Goal: Task Accomplishment & Management: Use online tool/utility

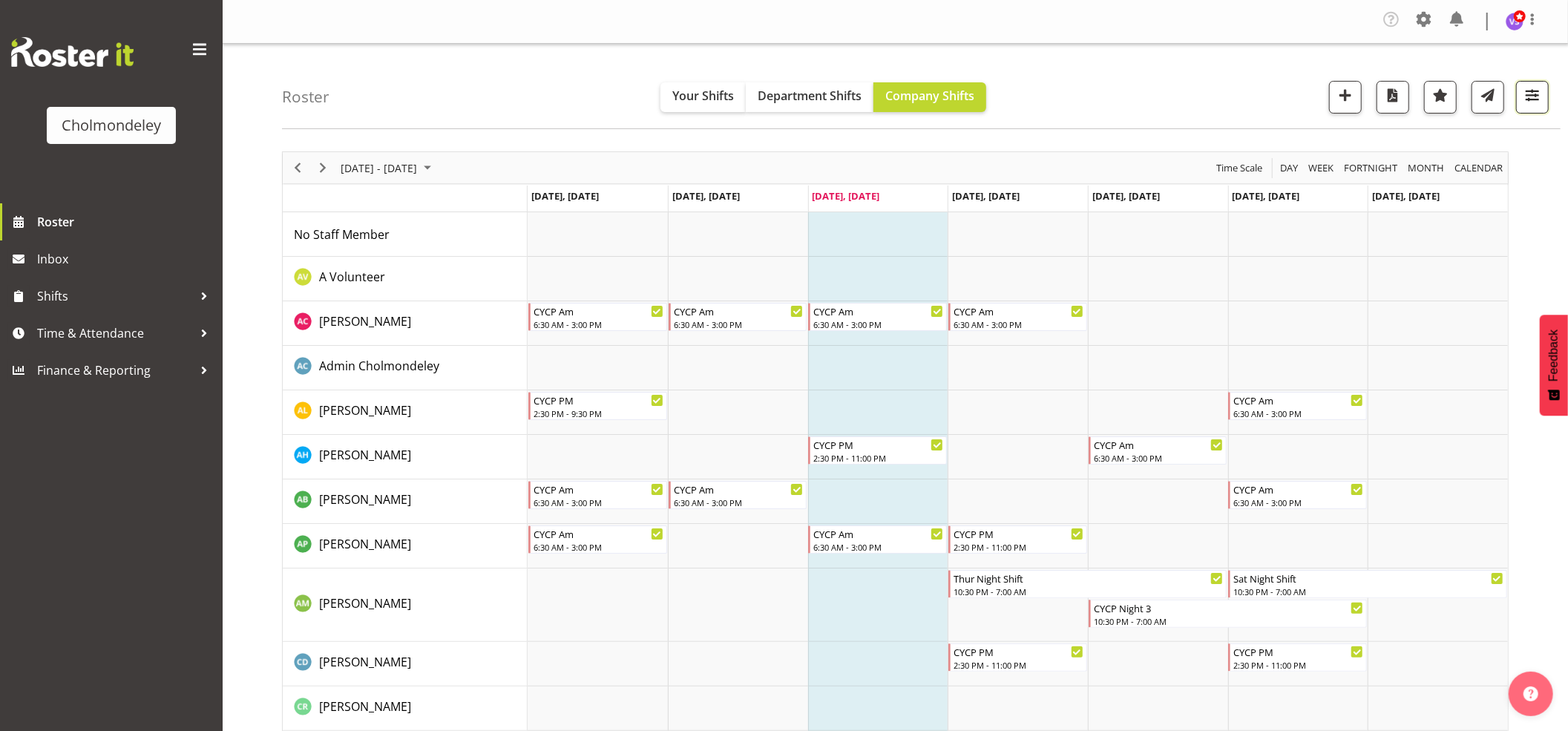
click at [1533, 89] on span "button" at bounding box center [1532, 94] width 19 height 19
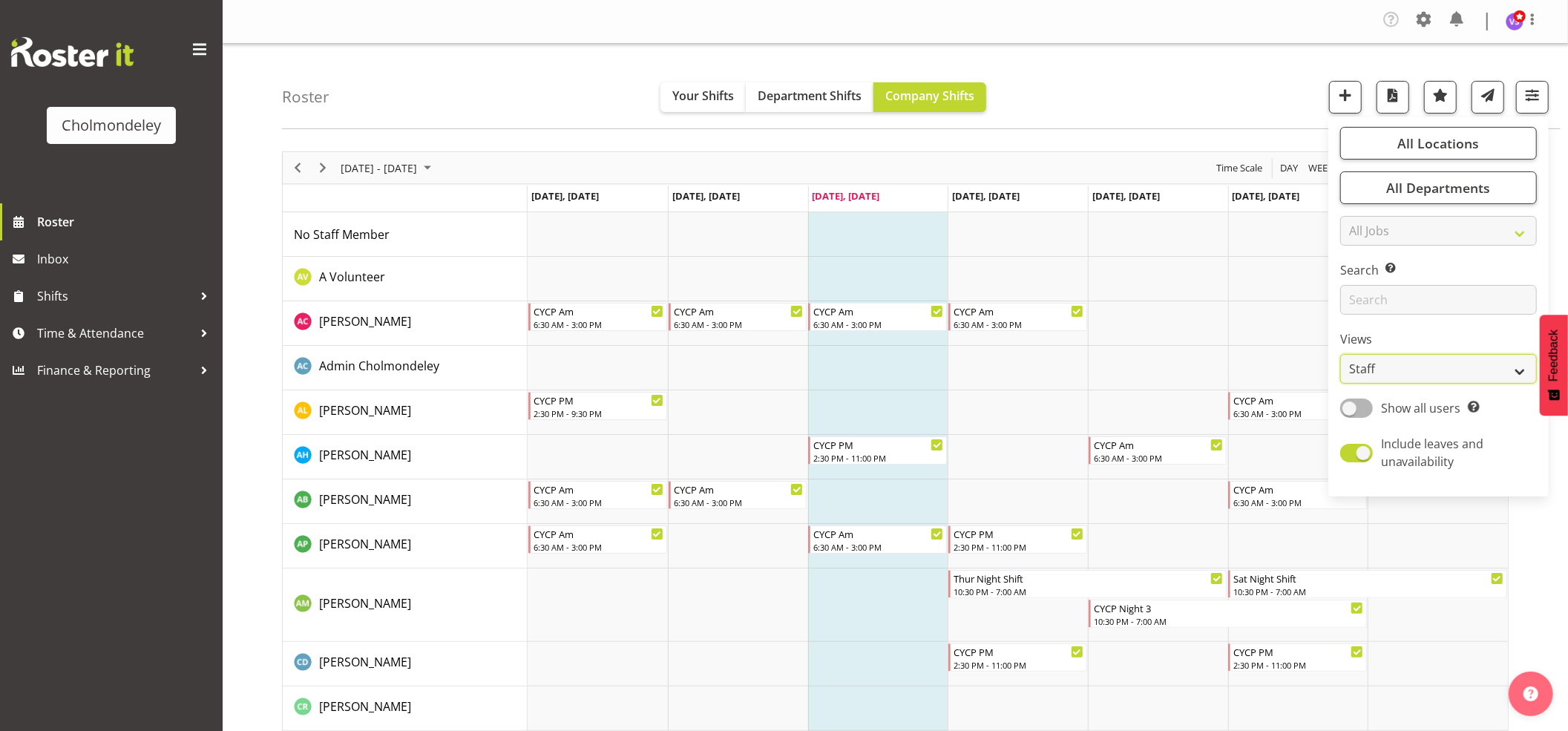
click at [1524, 371] on select "Staff Role Shift - Horizontal Shift - Vertical Staff - Location" at bounding box center [1439, 369] width 197 height 30
select select "shift"
click at [1341, 354] on select "Staff Role Shift - Horizontal Shift - Vertical Staff - Location" at bounding box center [1439, 369] width 197 height 30
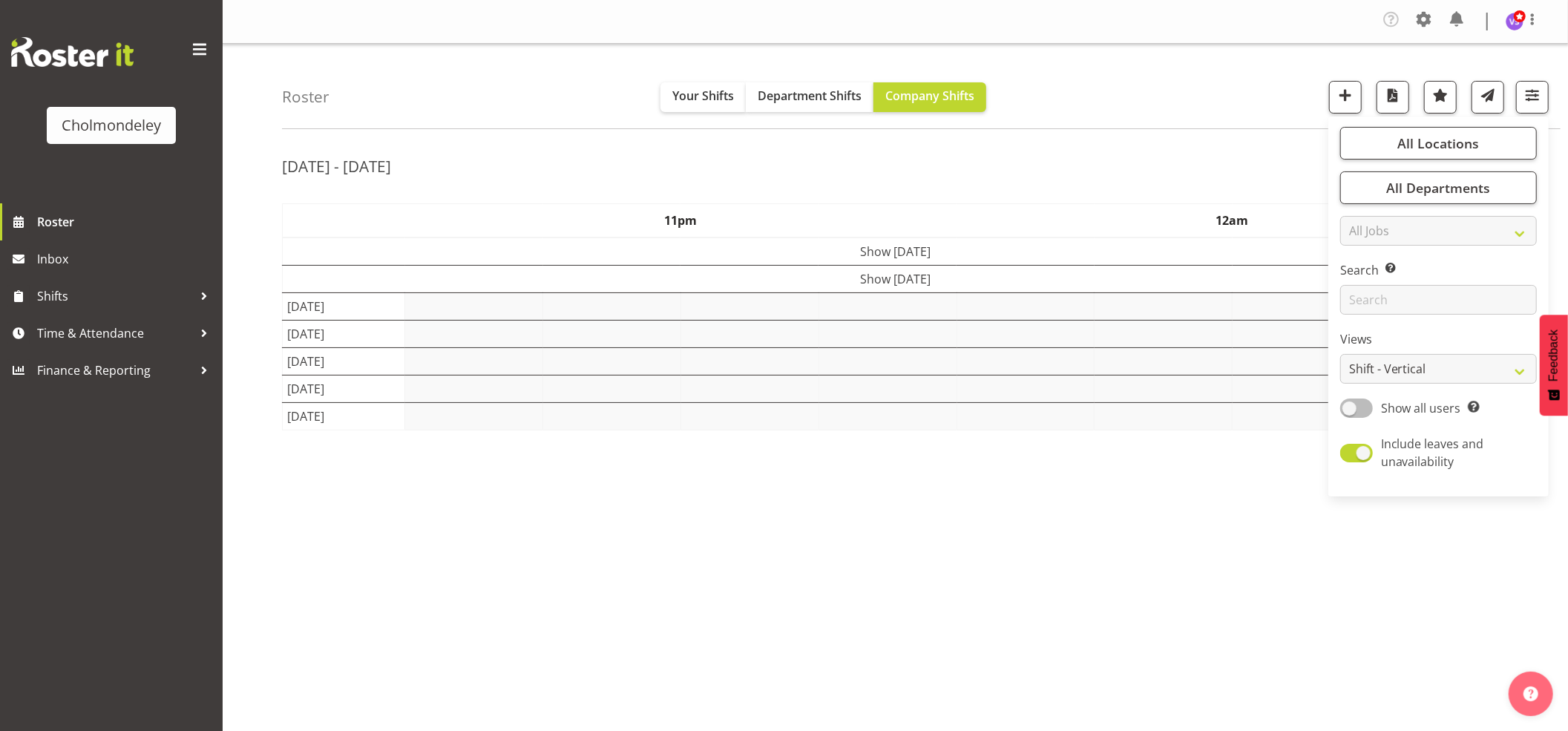
click at [1363, 409] on span at bounding box center [1356, 408] width 32 height 18
click at [1350, 409] on input "Show all users Show only rostered employees" at bounding box center [1345, 408] width 9 height 9
checkbox input "true"
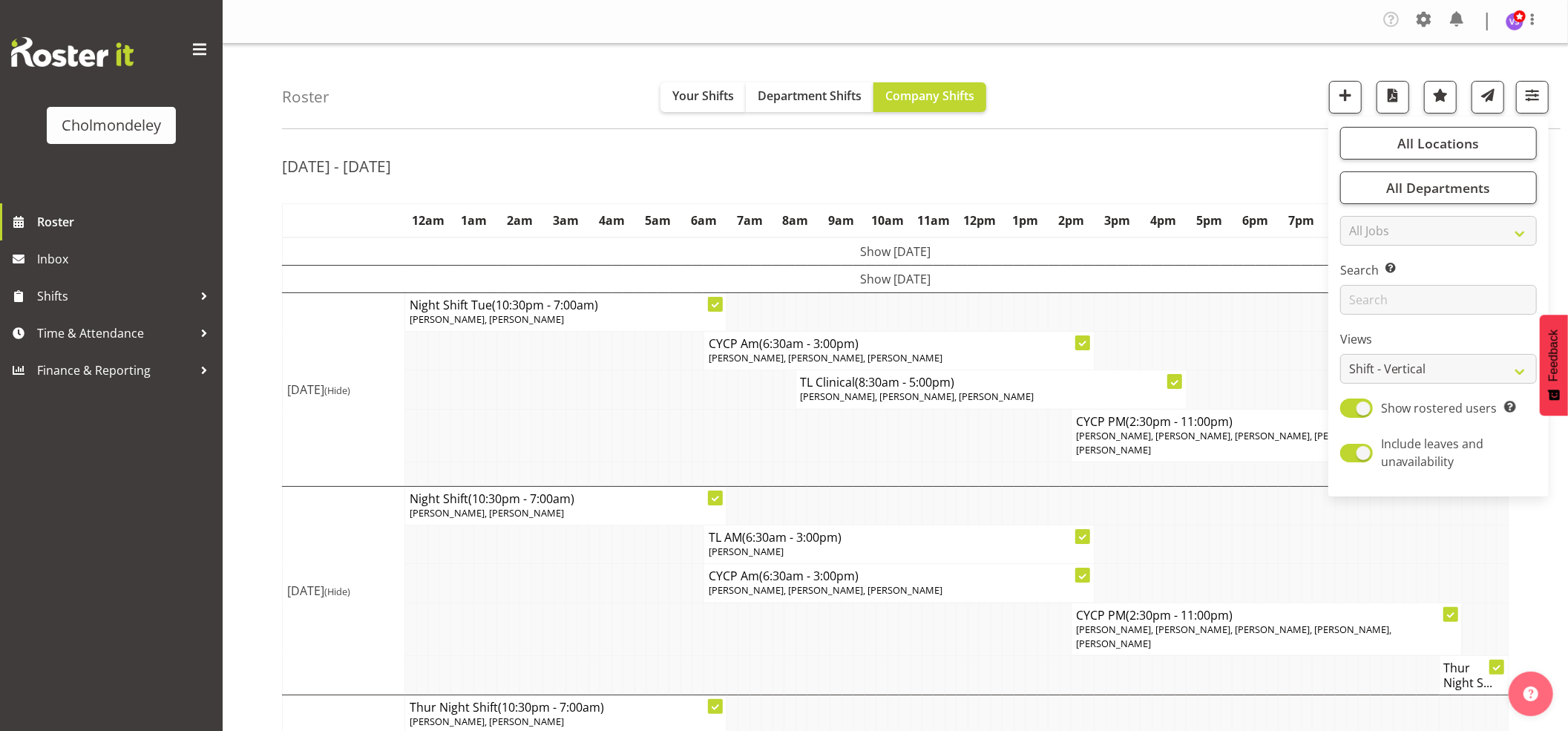
click at [650, 423] on td at bounding box center [652, 434] width 11 height 53
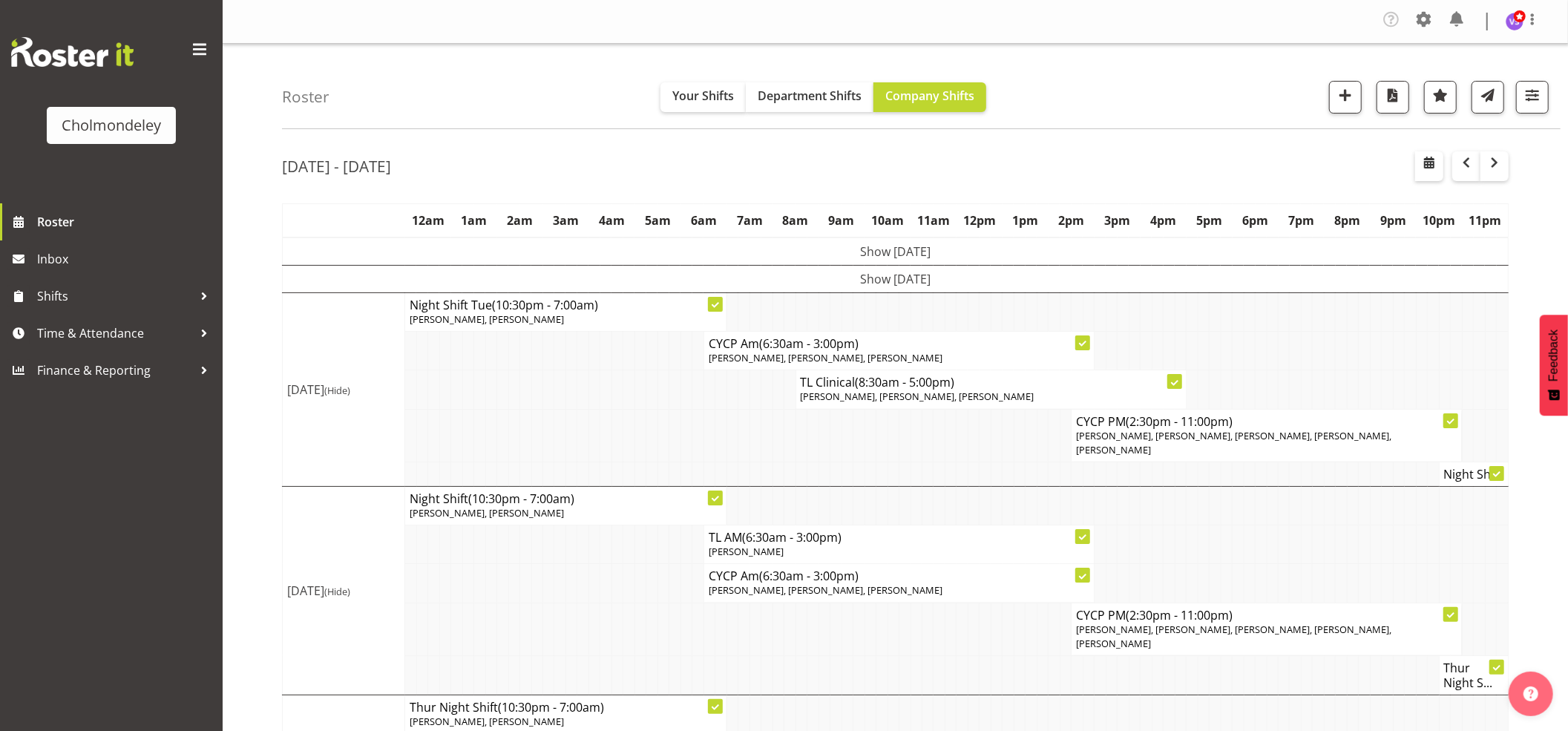
scroll to position [297, 0]
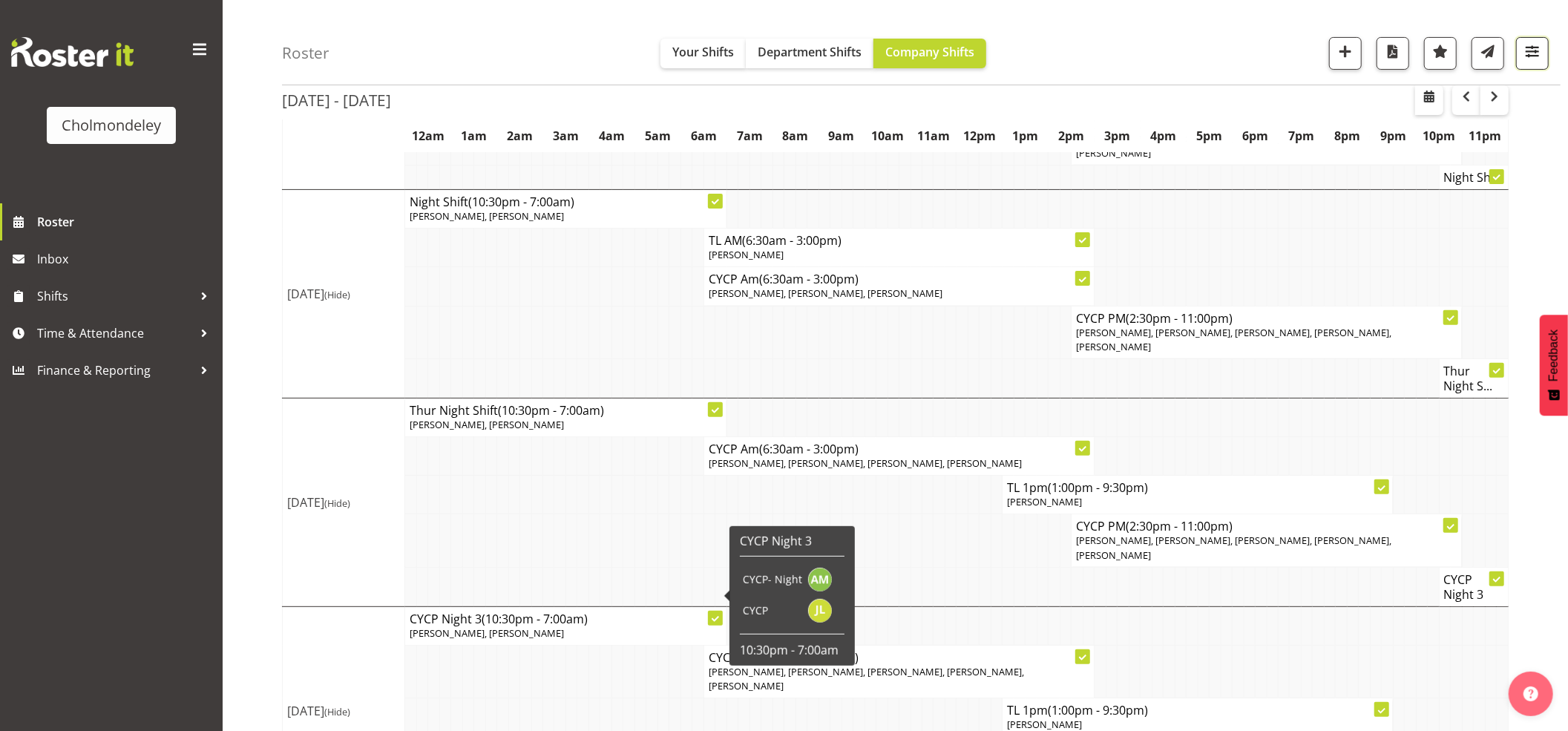
click at [1537, 56] on span "button" at bounding box center [1532, 51] width 19 height 19
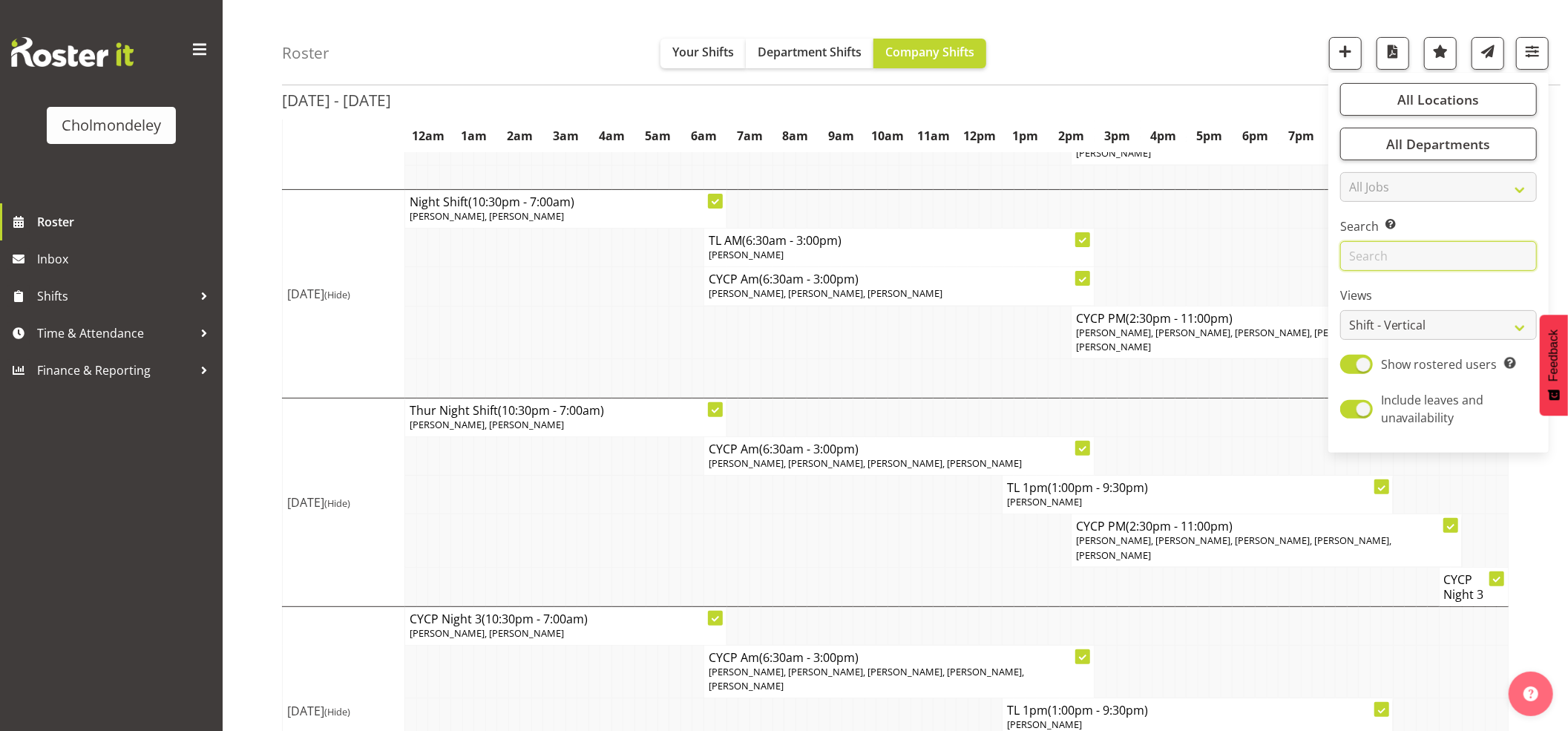
click at [1444, 257] on input "text" at bounding box center [1439, 256] width 197 height 30
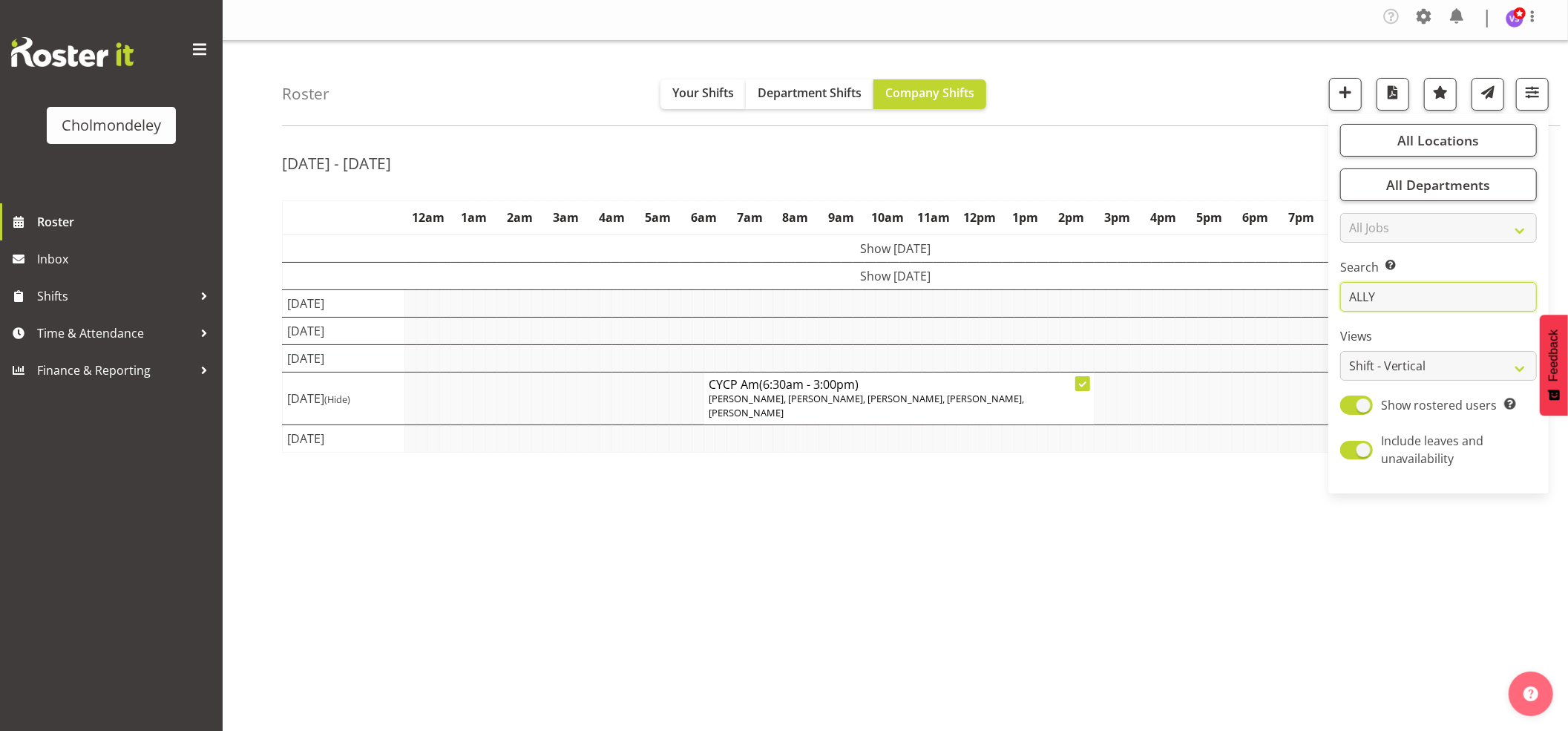
scroll to position [4, 0]
type input "ALLY"
click at [968, 250] on td "Show [DATE]" at bounding box center [896, 249] width 1226 height 29
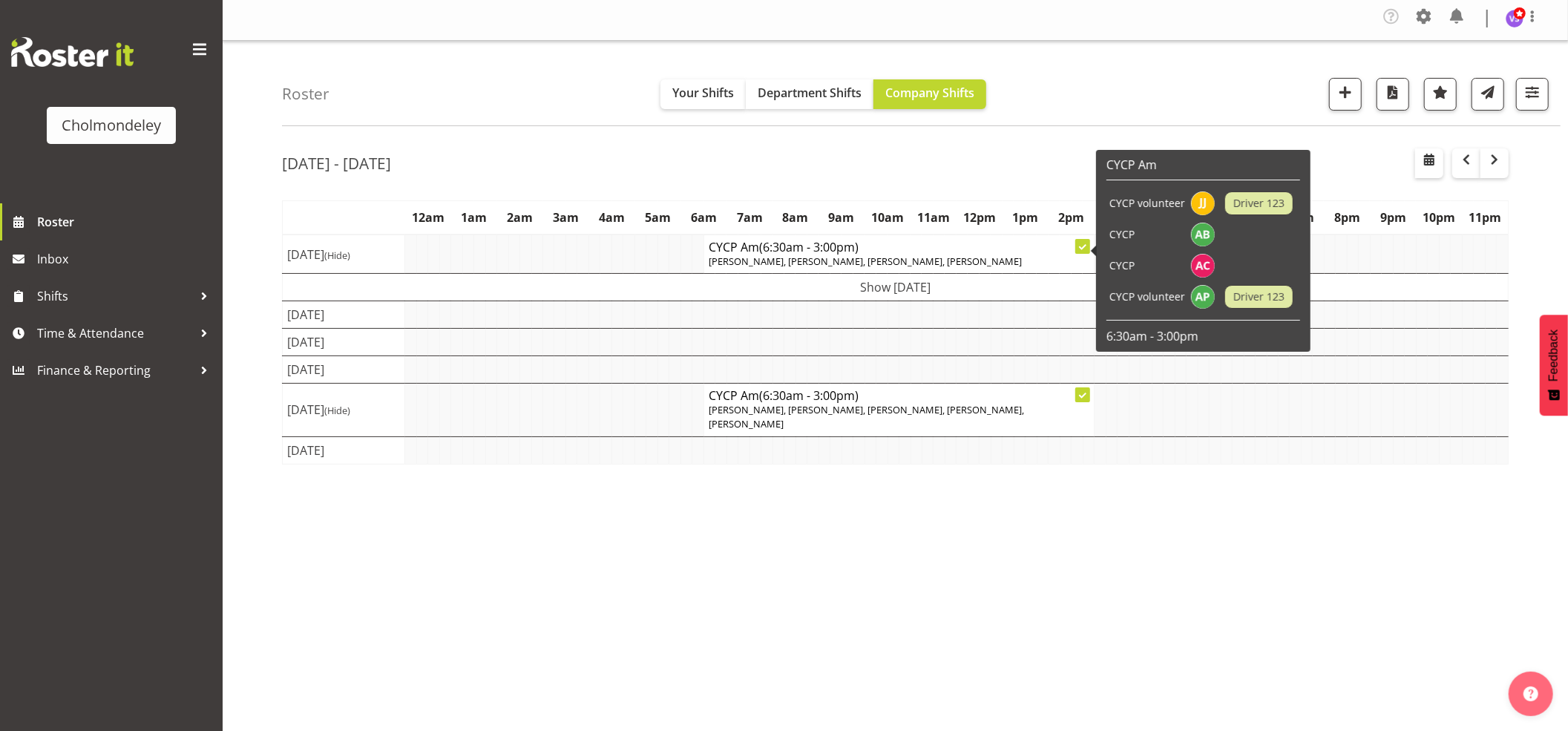
click at [956, 298] on td "Show [DATE]" at bounding box center [896, 287] width 1226 height 28
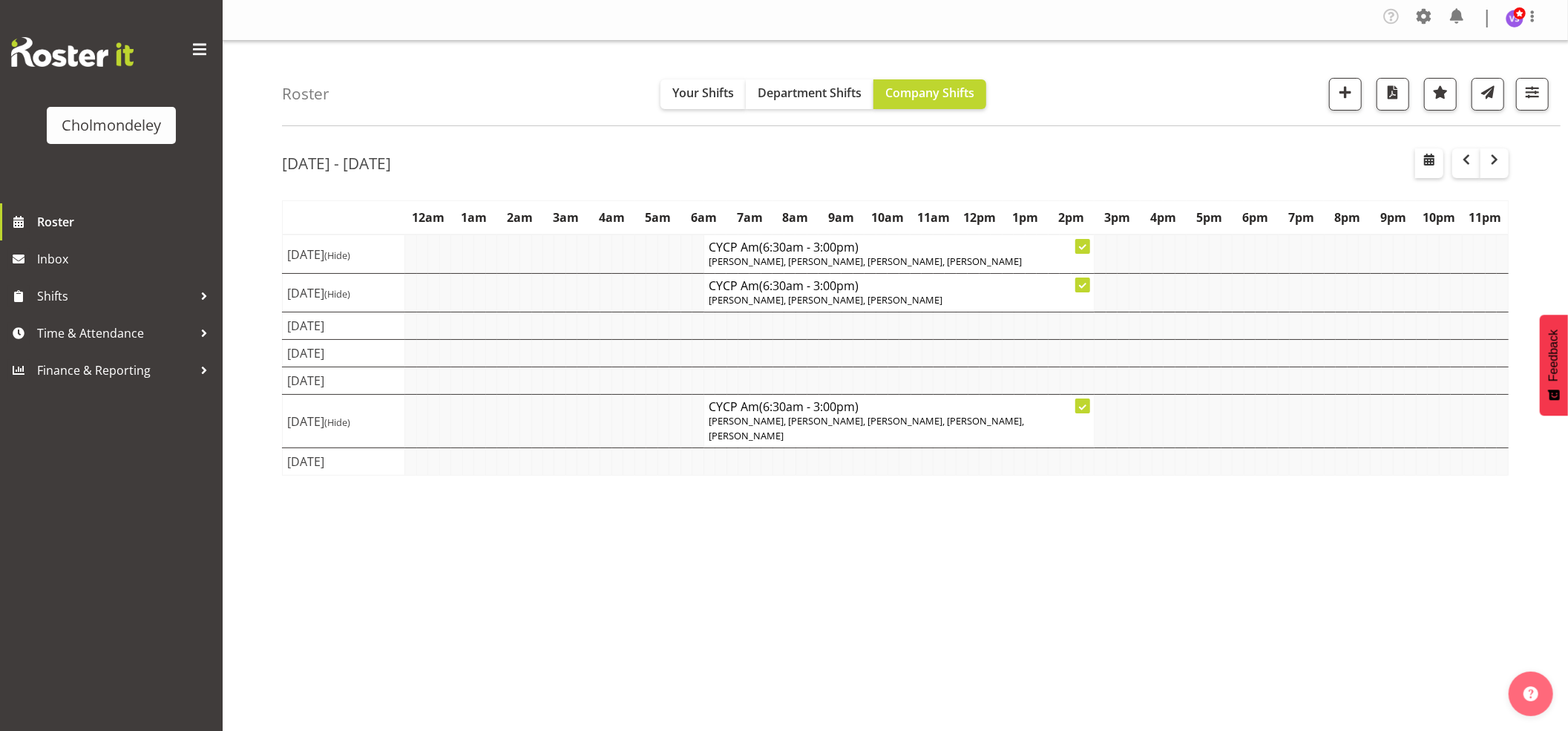
click at [1207, 128] on div "Roster Your Shifts Department Shifts Company Shifts All Locations [GEOGRAPHIC_D…" at bounding box center [895, 385] width 1345 height 690
click at [1537, 93] on span "button" at bounding box center [1532, 91] width 19 height 19
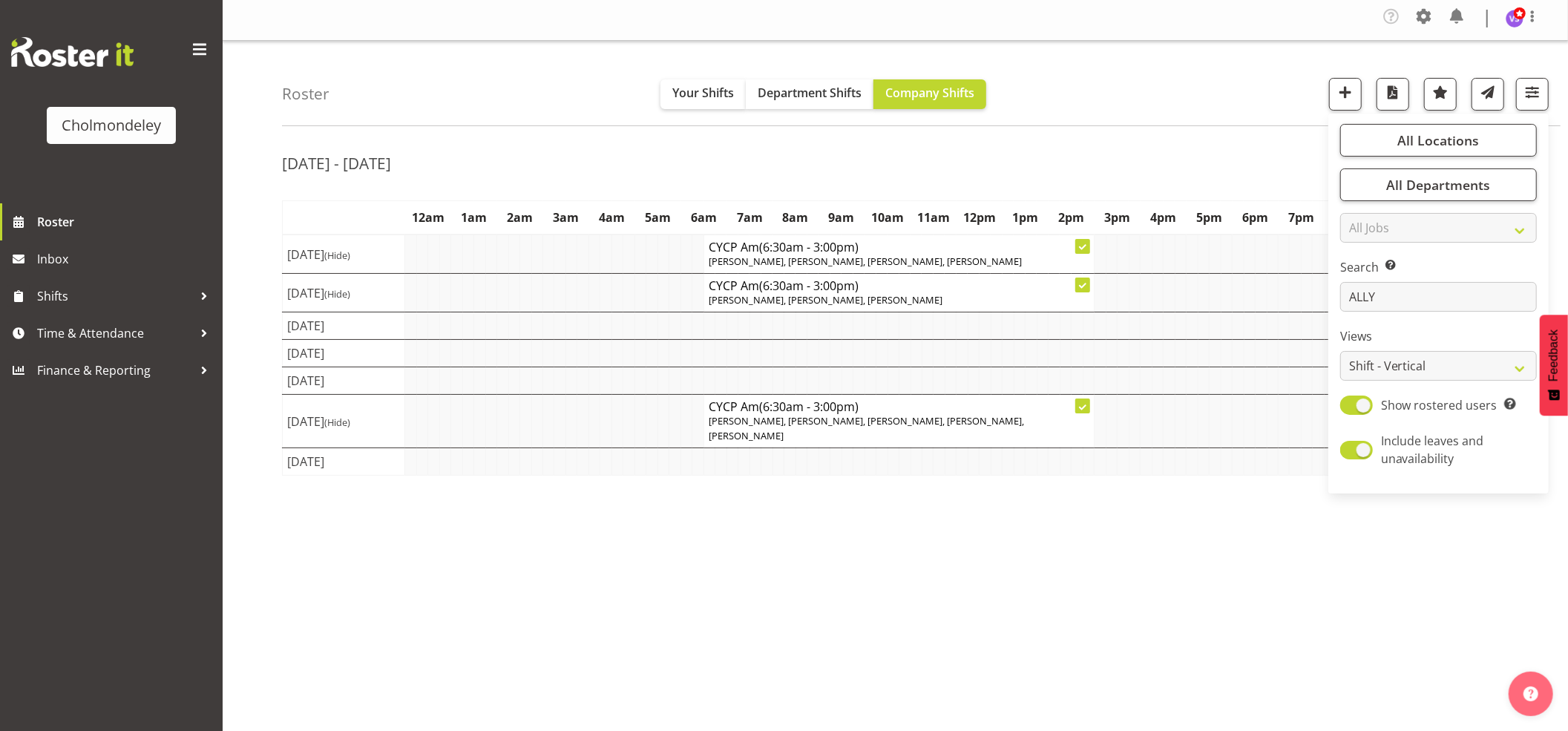
click at [1172, 132] on div "Roster Your Shifts Department Shifts Company Shifts All Locations [GEOGRAPHIC_D…" at bounding box center [895, 385] width 1345 height 690
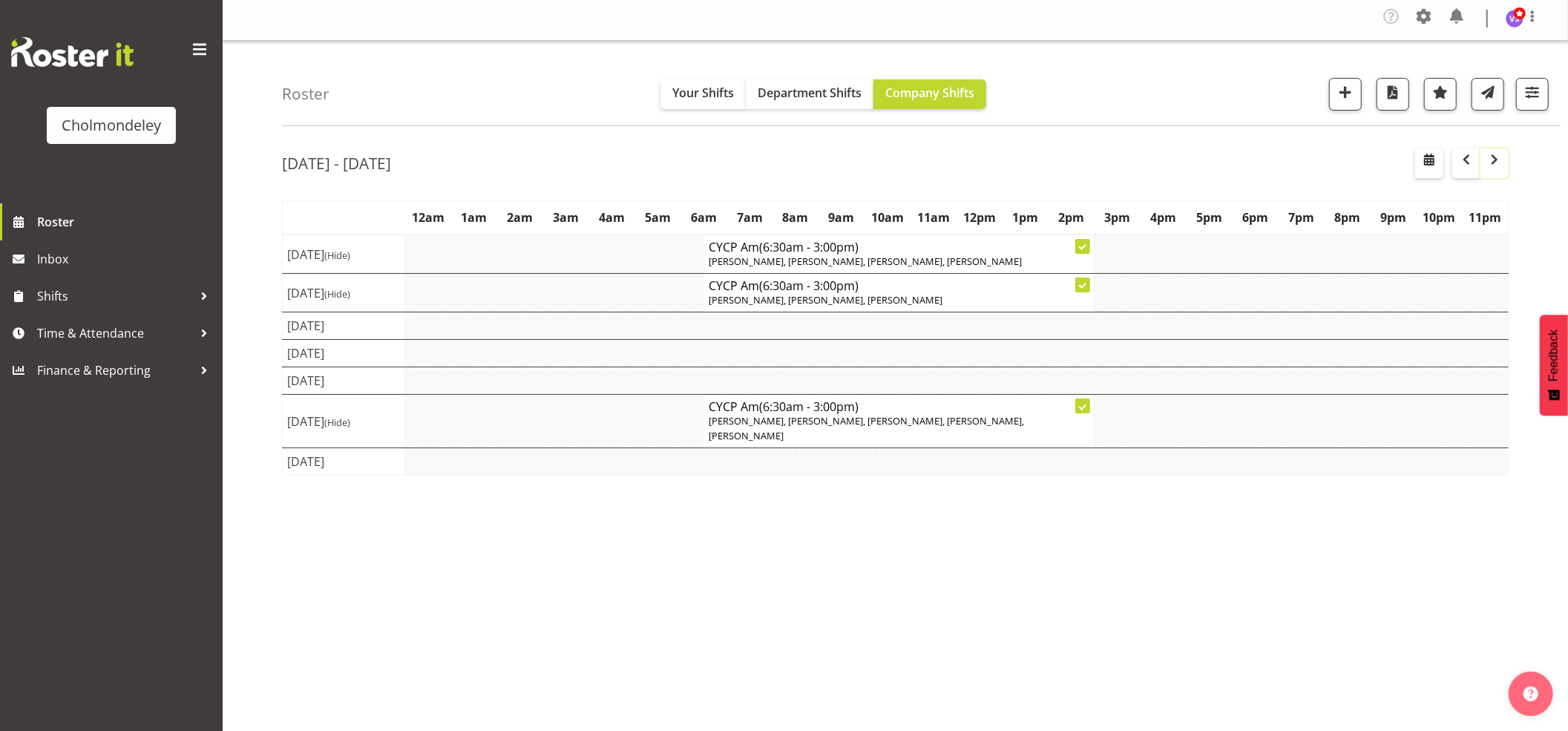
click at [1500, 164] on span "button" at bounding box center [1494, 159] width 18 height 18
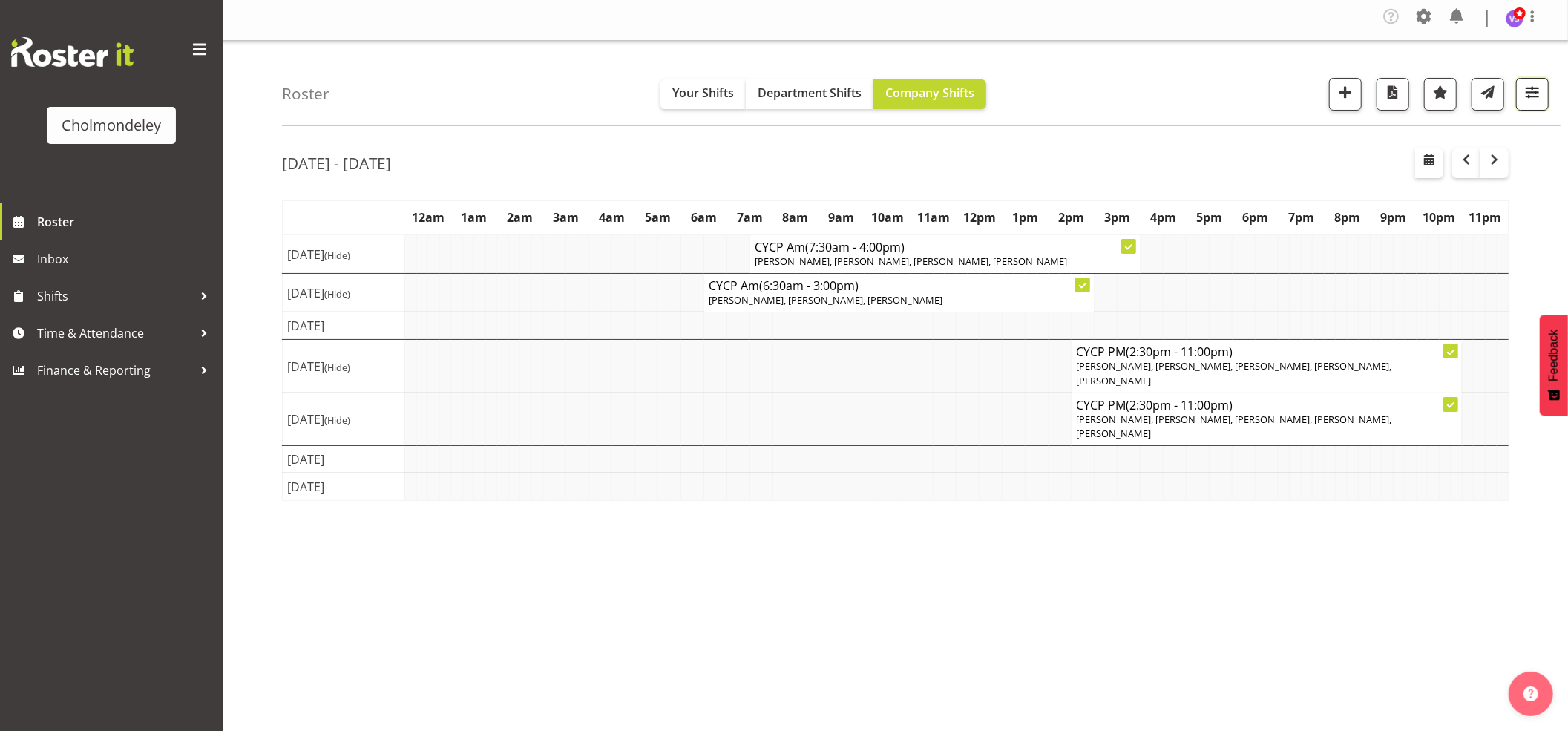
click at [1537, 105] on button "button" at bounding box center [1532, 93] width 32 height 32
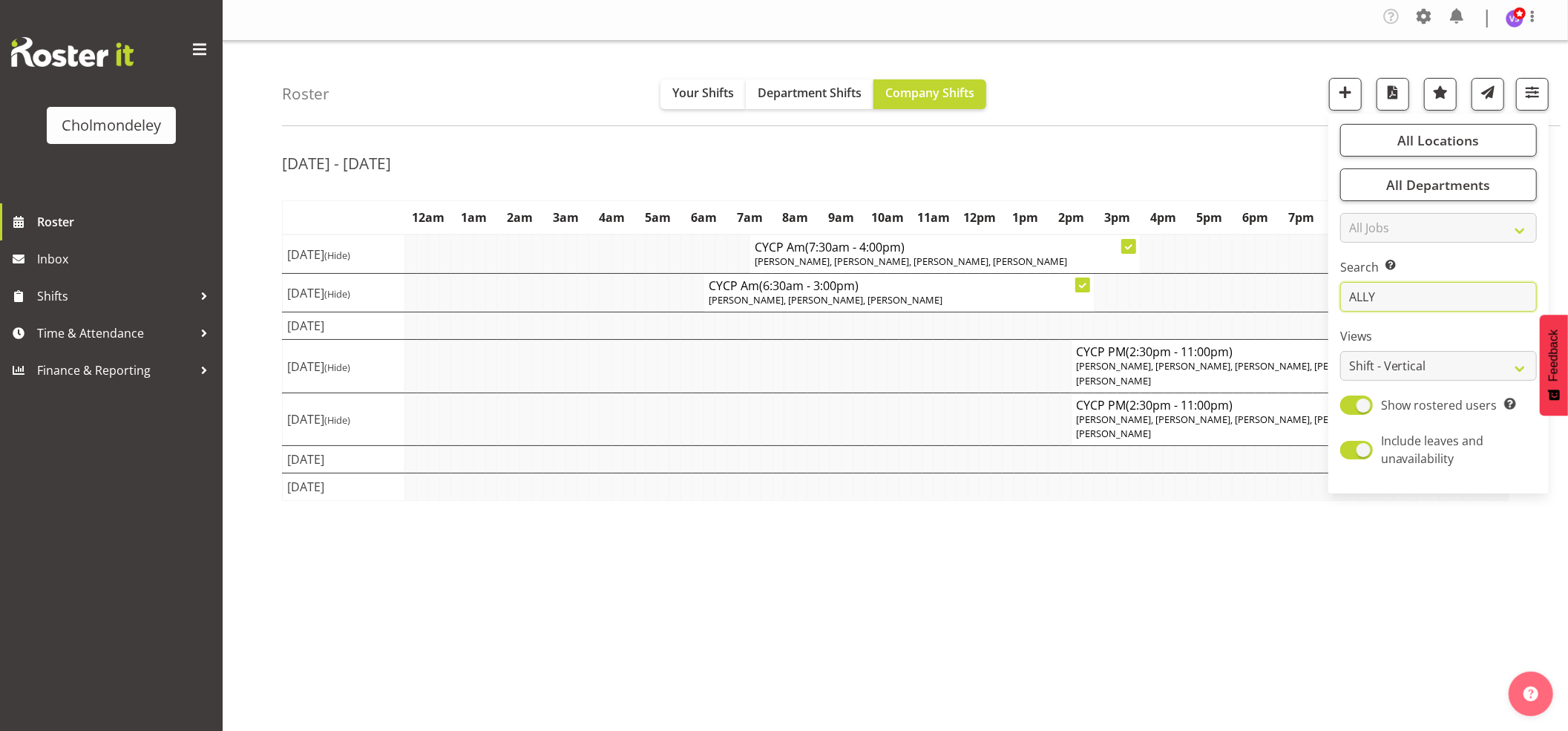
drag, startPoint x: 1413, startPoint y: 300, endPoint x: 1316, endPoint y: 300, distance: 97.0
click at [1316, 300] on div "Roster Your Shifts Department Shifts Company Shifts All Locations [GEOGRAPHIC_D…" at bounding box center [895, 385] width 1345 height 690
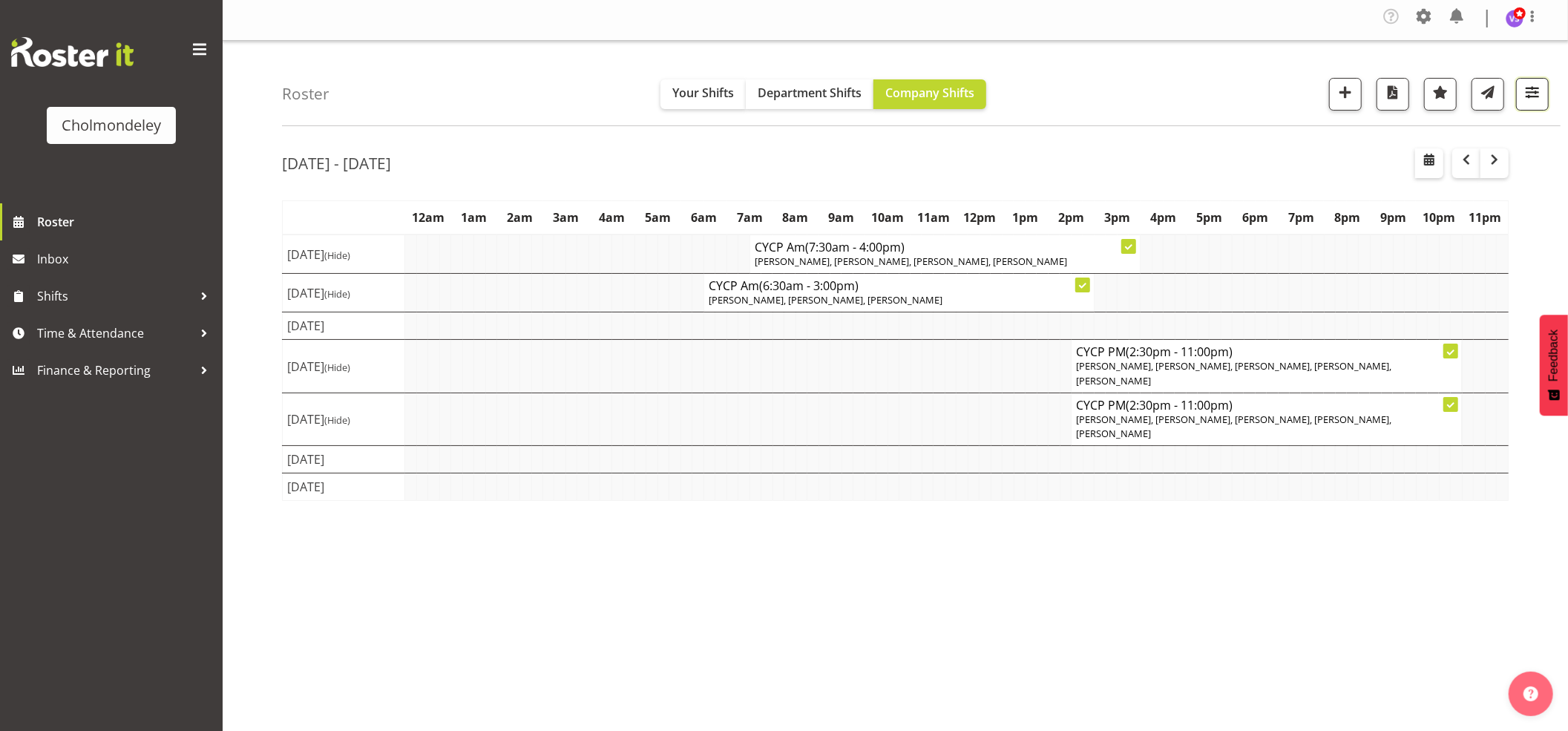
click at [1537, 100] on span "button" at bounding box center [1532, 91] width 19 height 19
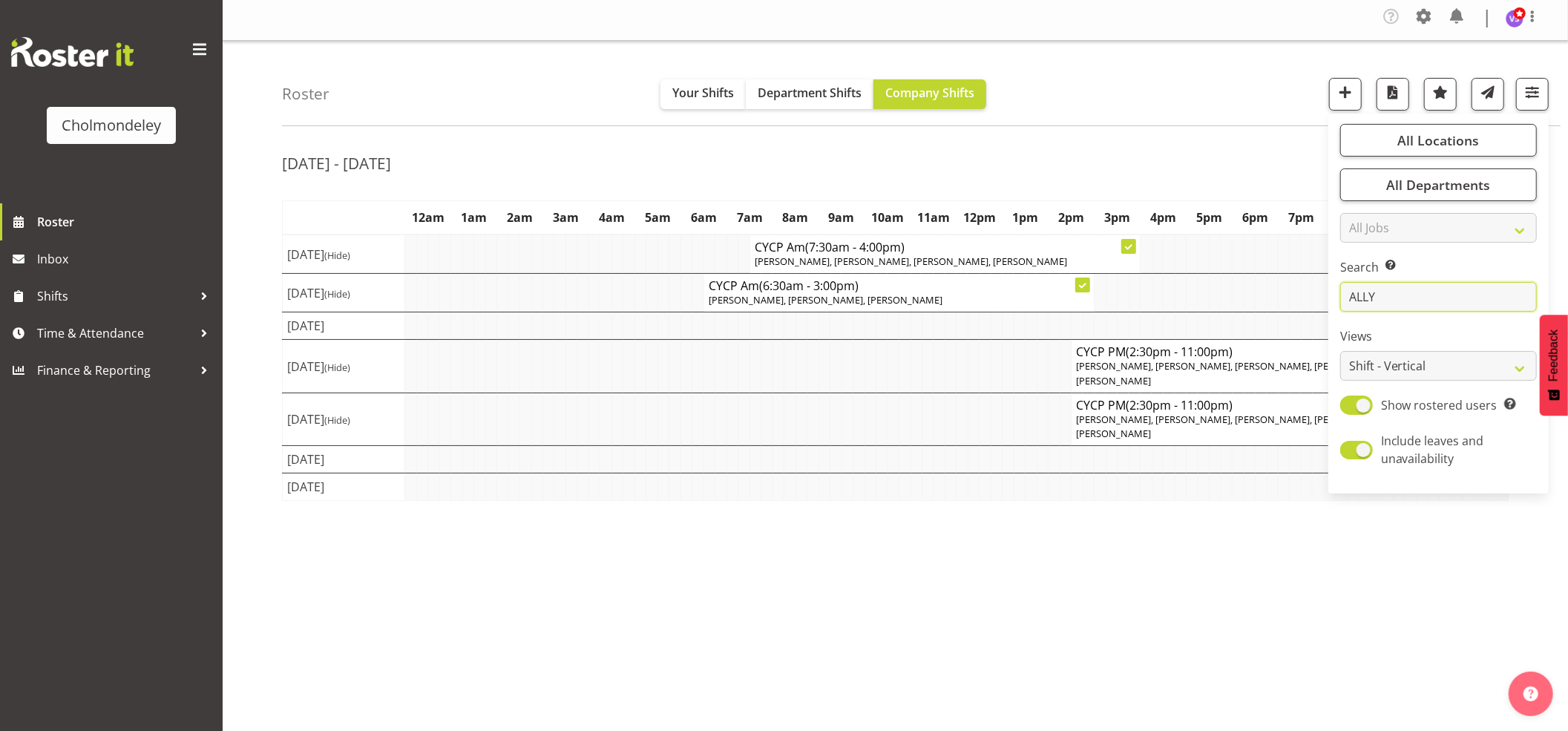
click at [1403, 303] on input "ALLY" at bounding box center [1439, 297] width 197 height 30
drag, startPoint x: 1403, startPoint y: 303, endPoint x: 1326, endPoint y: 303, distance: 77.0
click at [1326, 303] on div "Roster Your Shifts Department Shifts Company Shifts All Locations [GEOGRAPHIC_D…" at bounding box center [895, 385] width 1345 height 690
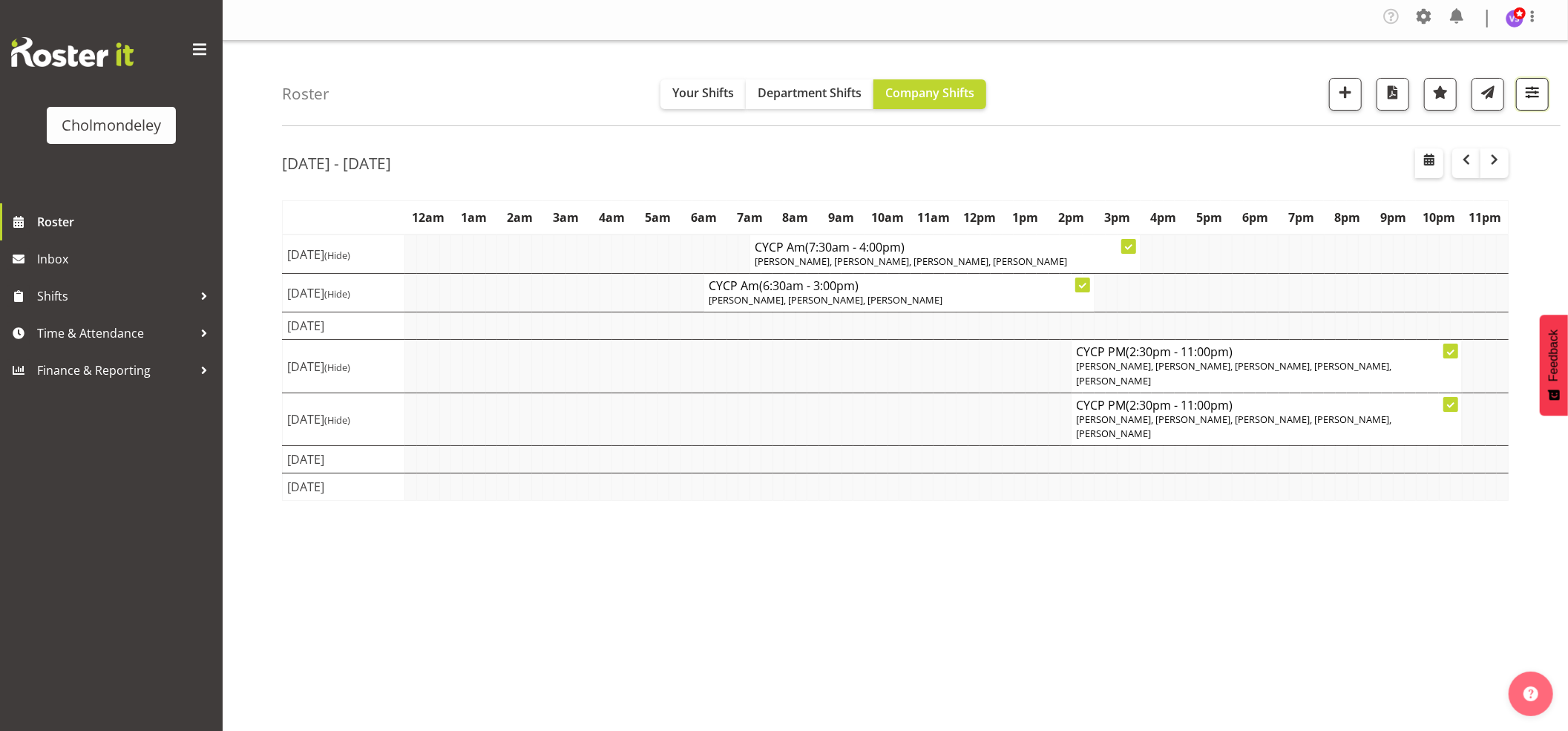
click at [1532, 104] on span "button" at bounding box center [1533, 97] width 6 height 18
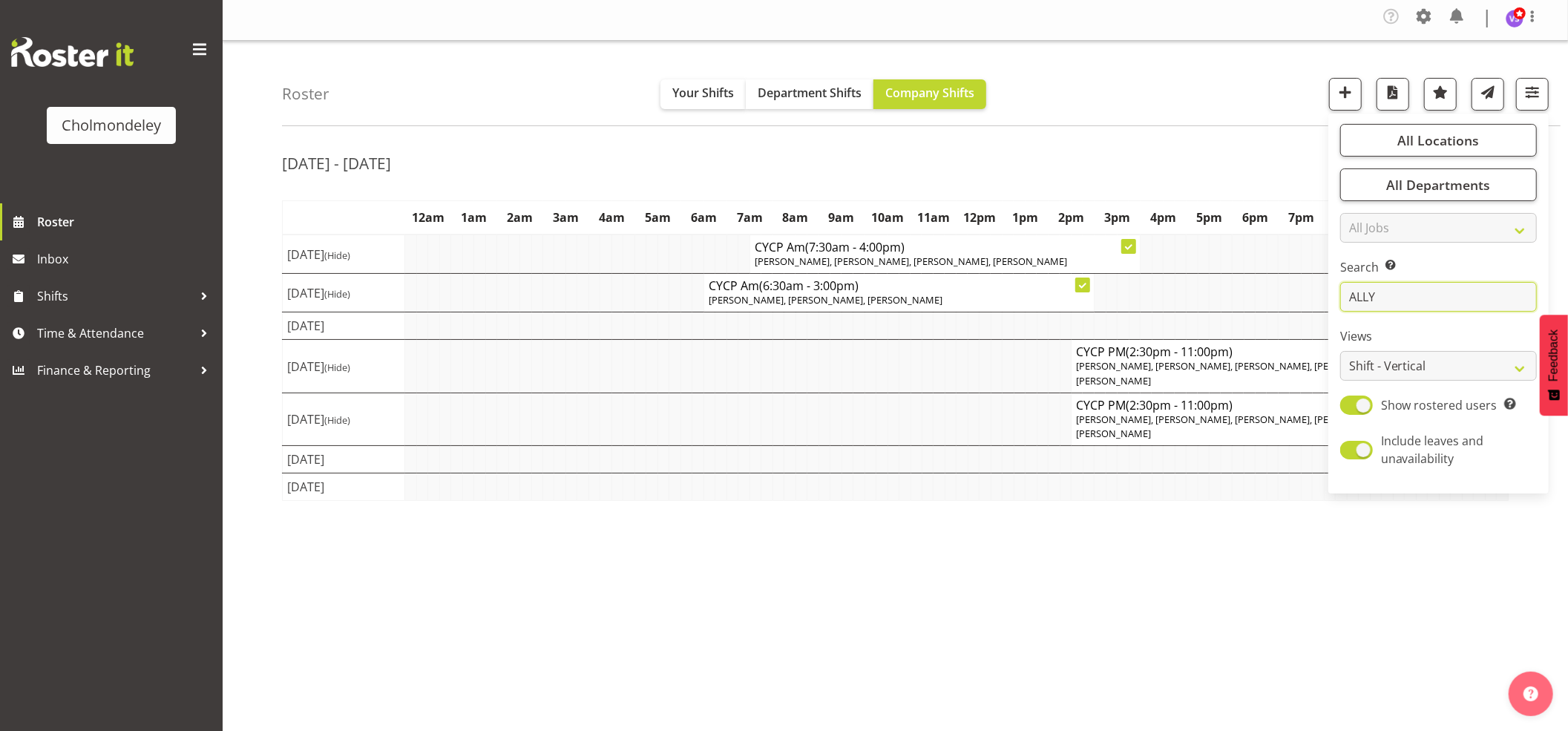
click at [1404, 297] on input "ALLY" at bounding box center [1439, 297] width 197 height 30
drag, startPoint x: 1404, startPoint y: 297, endPoint x: 1348, endPoint y: 301, distance: 56.1
click at [1348, 301] on input "ALLY" at bounding box center [1439, 297] width 197 height 30
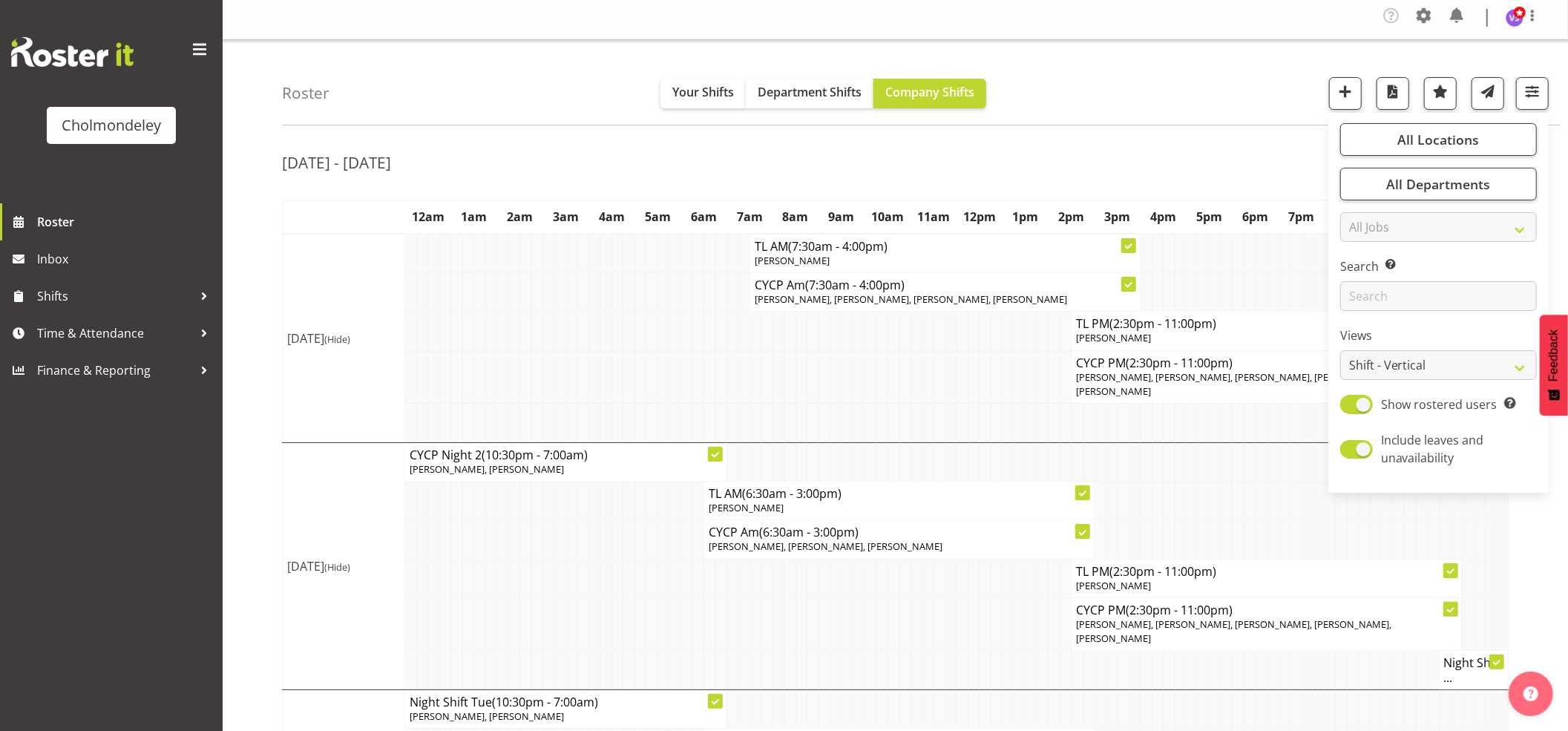
click at [1063, 104] on div "Roster Your Shifts Department Shifts Company Shifts All Locations [GEOGRAPHIC_D…" at bounding box center [921, 82] width 1279 height 85
